Goal: Information Seeking & Learning: Find specific page/section

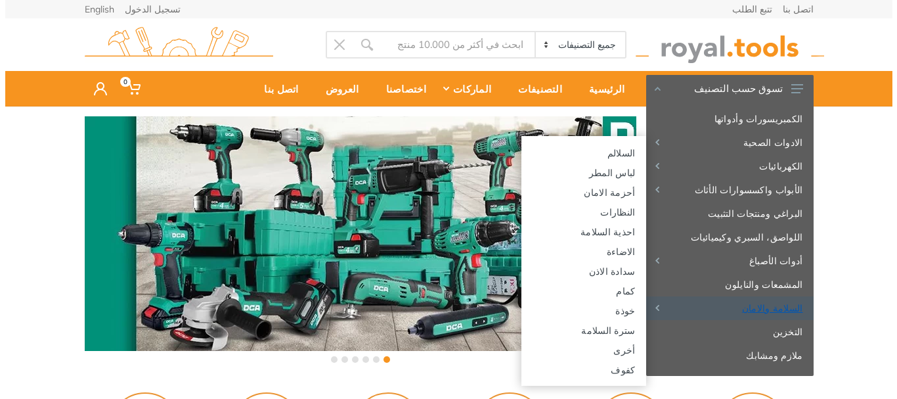
scroll to position [142, 0]
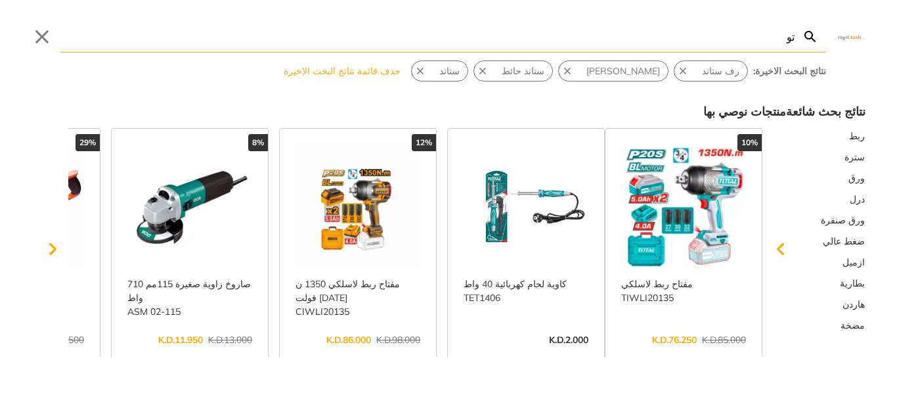
type input "توا"
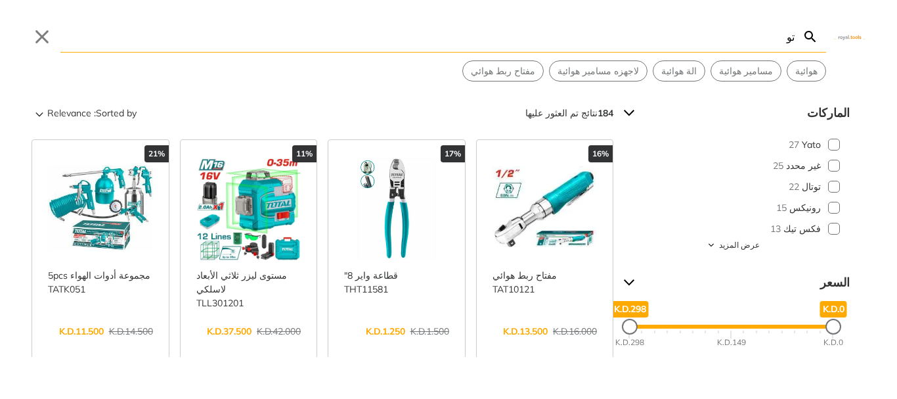
type input "ت"
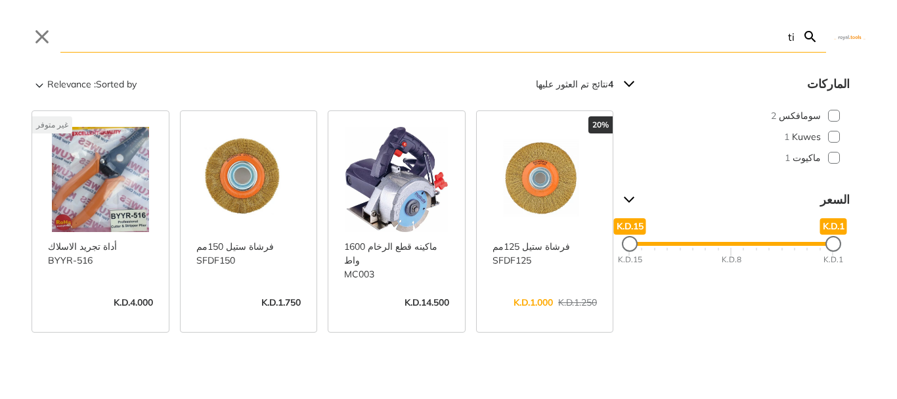
type input "t"
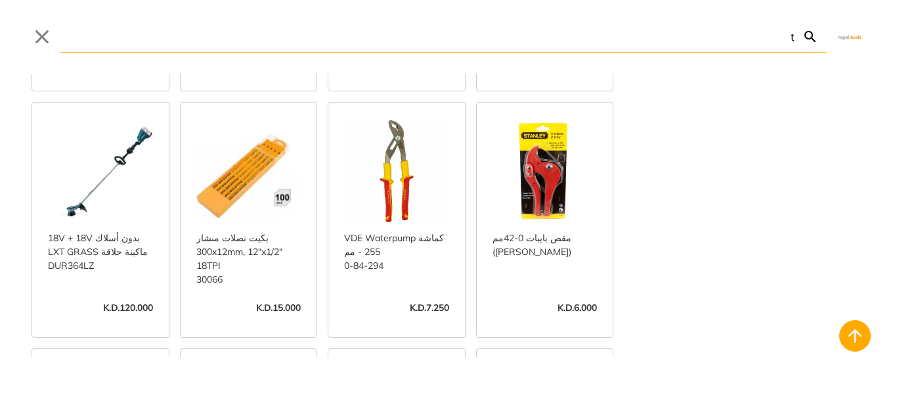
scroll to position [1905, 0]
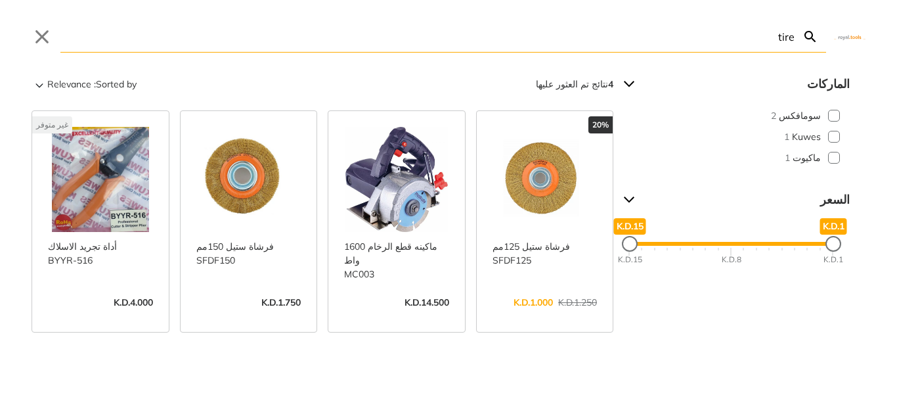
click at [703, 42] on input "tire" at bounding box center [427, 36] width 734 height 31
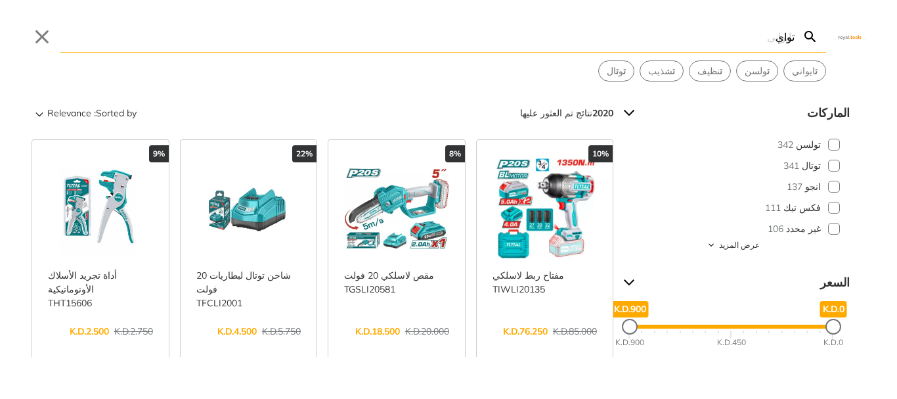
type input "تواير"
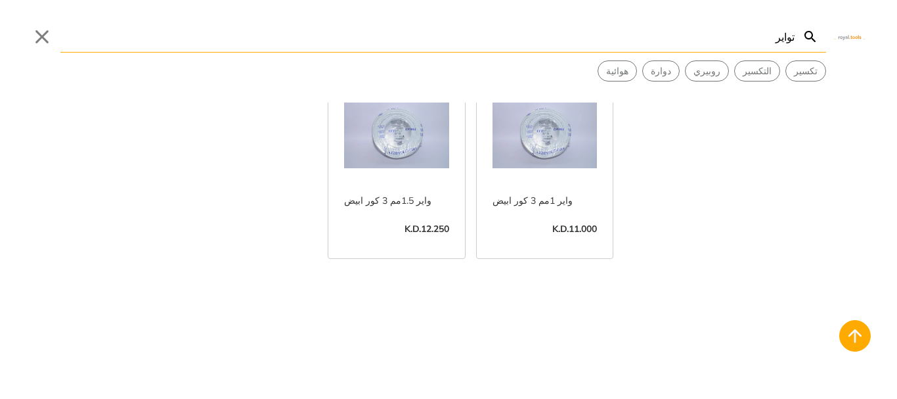
scroll to position [2104, 0]
